Goal: Find contact information: Find contact information

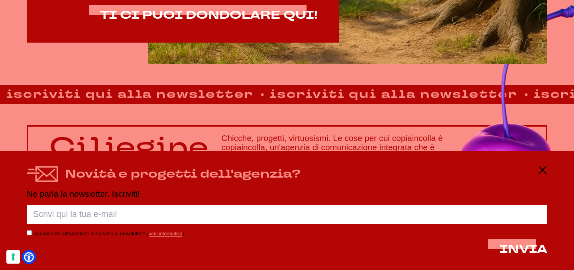
scroll to position [541, 0]
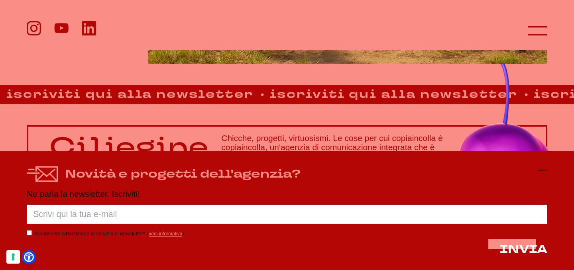
click at [543, 167] on icon at bounding box center [543, 170] width 10 height 10
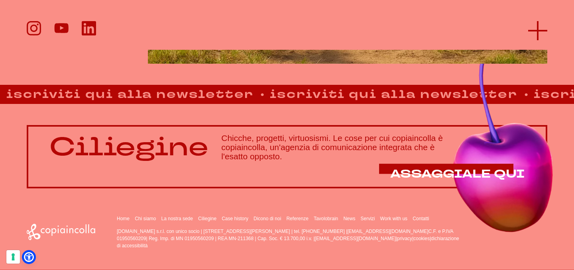
click at [538, 29] on icon at bounding box center [537, 30] width 19 height 19
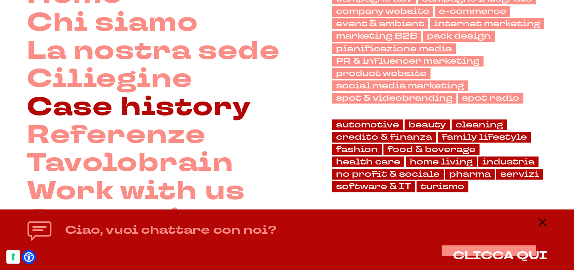
scroll to position [90, 0]
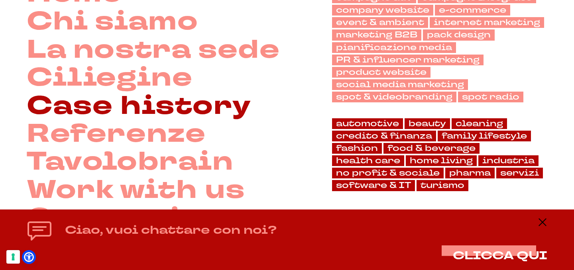
click at [156, 109] on link "Case history" at bounding box center [139, 106] width 224 height 28
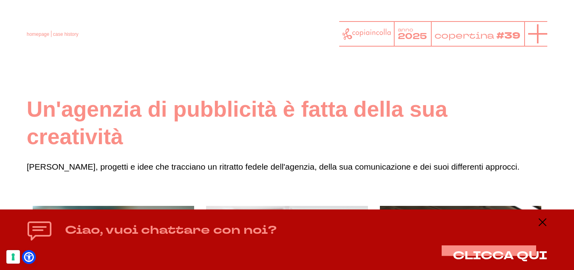
click at [543, 35] on icon at bounding box center [537, 33] width 19 height 19
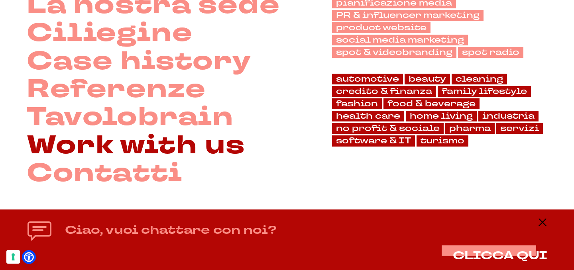
scroll to position [85, 0]
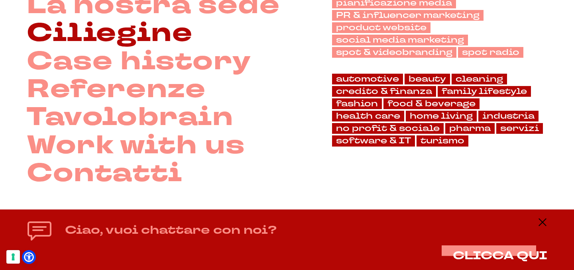
click at [142, 39] on link "Ciliegine" at bounding box center [110, 34] width 166 height 28
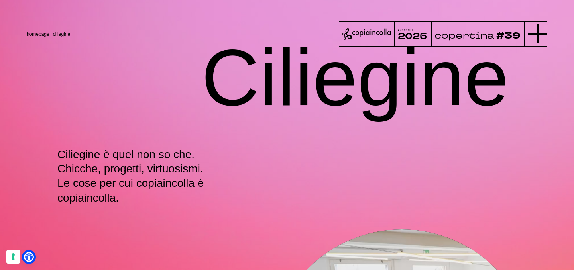
click at [529, 35] on icon at bounding box center [537, 33] width 19 height 19
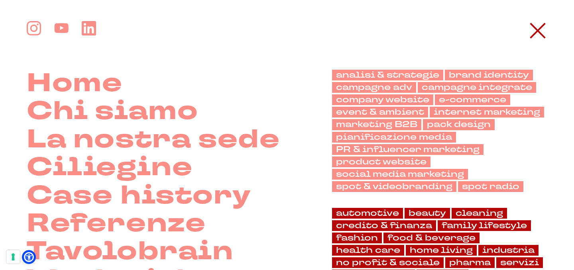
scroll to position [135, 0]
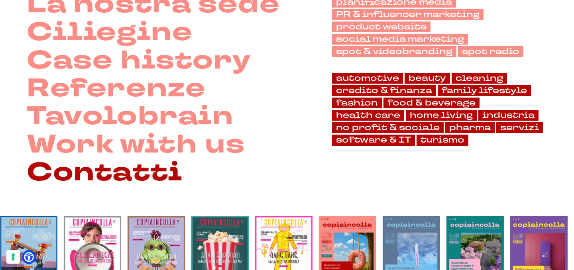
click at [112, 181] on link "Contatti" at bounding box center [105, 173] width 156 height 28
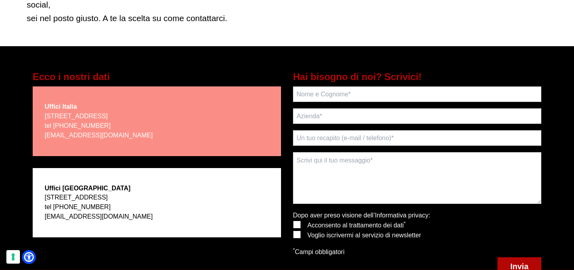
scroll to position [148, 0]
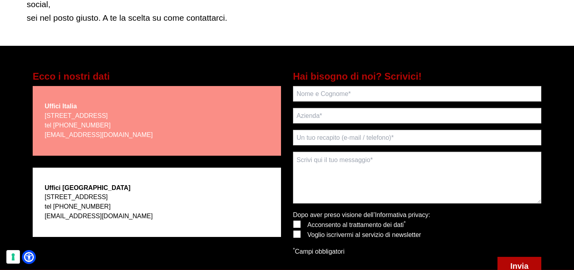
drag, startPoint x: 40, startPoint y: 134, endPoint x: 130, endPoint y: 139, distance: 89.9
click at [130, 139] on div "Uffici Italia [STREET_ADDRESS] tel [PHONE_NUMBER] [EMAIL_ADDRESS][DOMAIN_NAME]" at bounding box center [157, 120] width 248 height 69
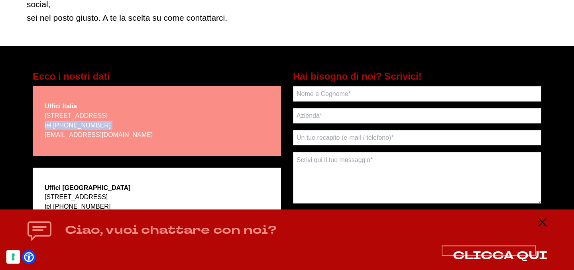
click at [497, 260] on span "CLICCA QUI" at bounding box center [500, 256] width 94 height 16
click at [475, 256] on span "CLICCA QUI" at bounding box center [500, 256] width 94 height 16
click at [498, 250] on span "CLICCA QUI" at bounding box center [500, 256] width 94 height 16
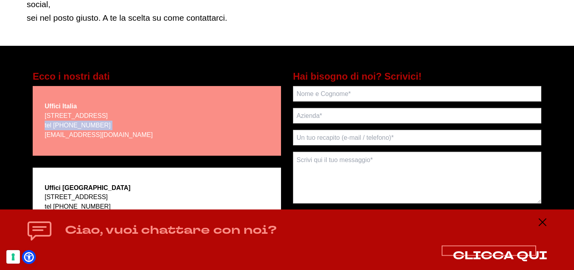
click at [498, 250] on span "CLICCA QUI" at bounding box center [500, 256] width 94 height 16
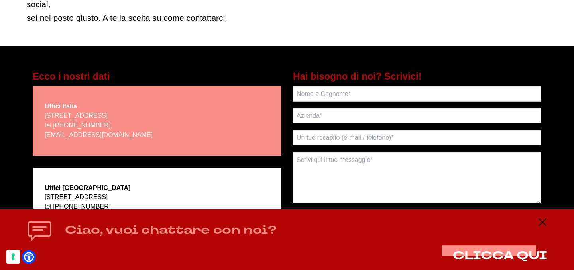
click at [51, 238] on icon at bounding box center [40, 231] width 26 height 26
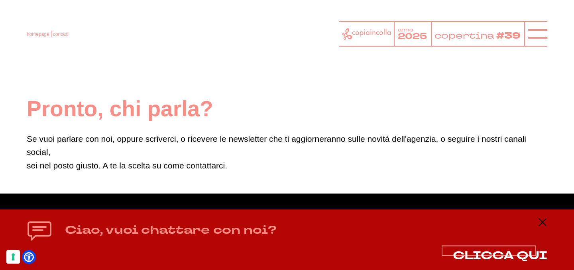
scroll to position [0, 0]
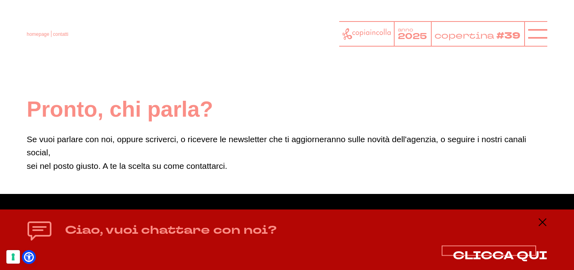
click at [470, 256] on span "CLICCA QUI" at bounding box center [500, 256] width 94 height 16
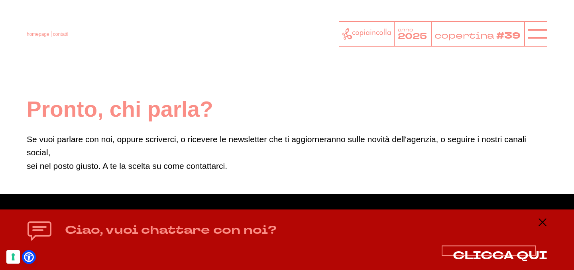
click at [470, 256] on span "CLICCA QUI" at bounding box center [500, 256] width 94 height 16
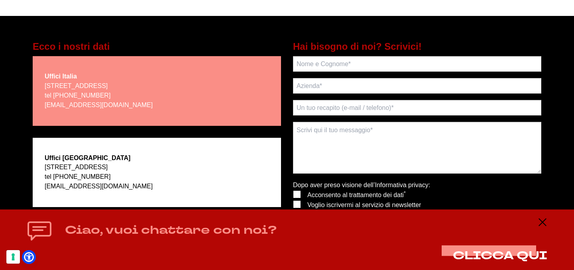
scroll to position [179, 0]
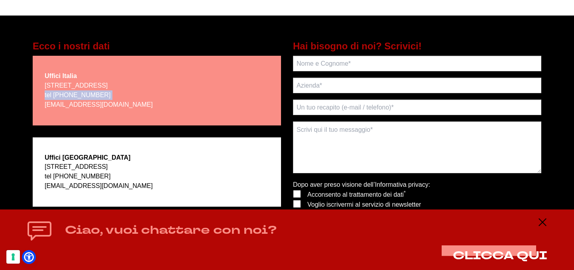
drag, startPoint x: 128, startPoint y: 108, endPoint x: 53, endPoint y: 112, distance: 74.7
click at [50, 112] on div "Uffici Italia via Bachelet, 12 - 46051 San Giorgio Bigarello (MN) tel +39 0376 …" at bounding box center [157, 90] width 248 height 69
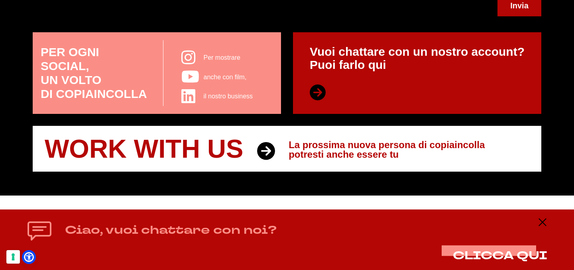
scroll to position [409, 0]
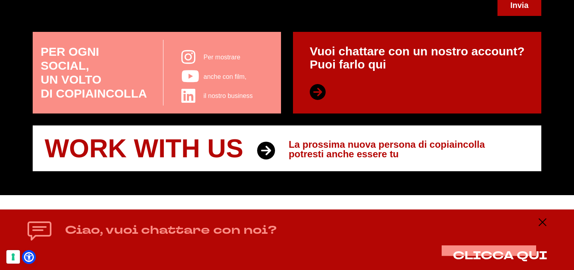
click at [486, 245] on div "Ciao, vuoi chattare con noi? CLICCA QUI" at bounding box center [287, 240] width 521 height 45
click at [484, 253] on span "CLICCA QUI" at bounding box center [500, 256] width 94 height 16
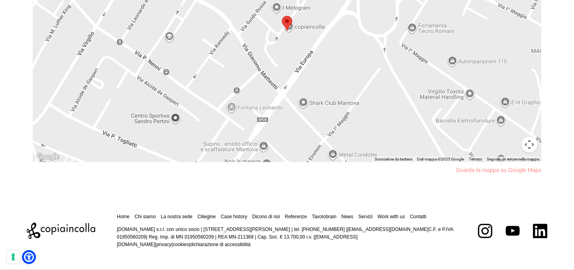
scroll to position [780, 0]
